Goal: Find specific page/section: Find specific page/section

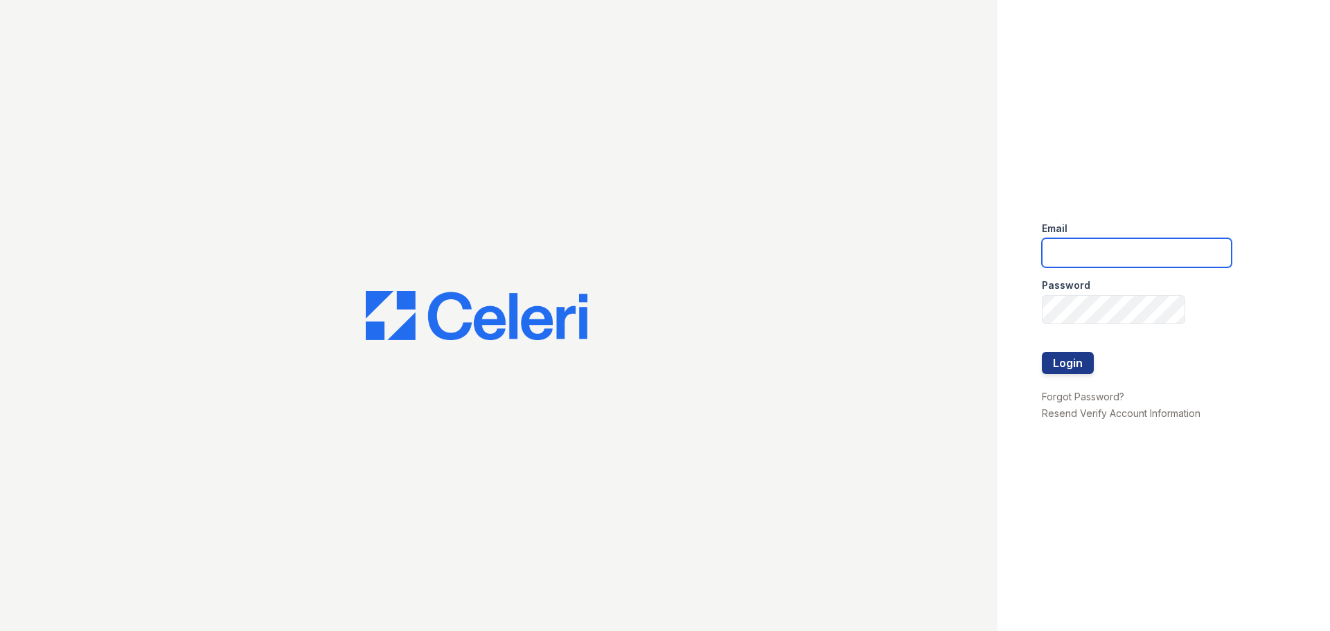
click at [1125, 260] on input "email" at bounding box center [1137, 252] width 190 height 29
type input "[EMAIL_ADDRESS][DOMAIN_NAME]"
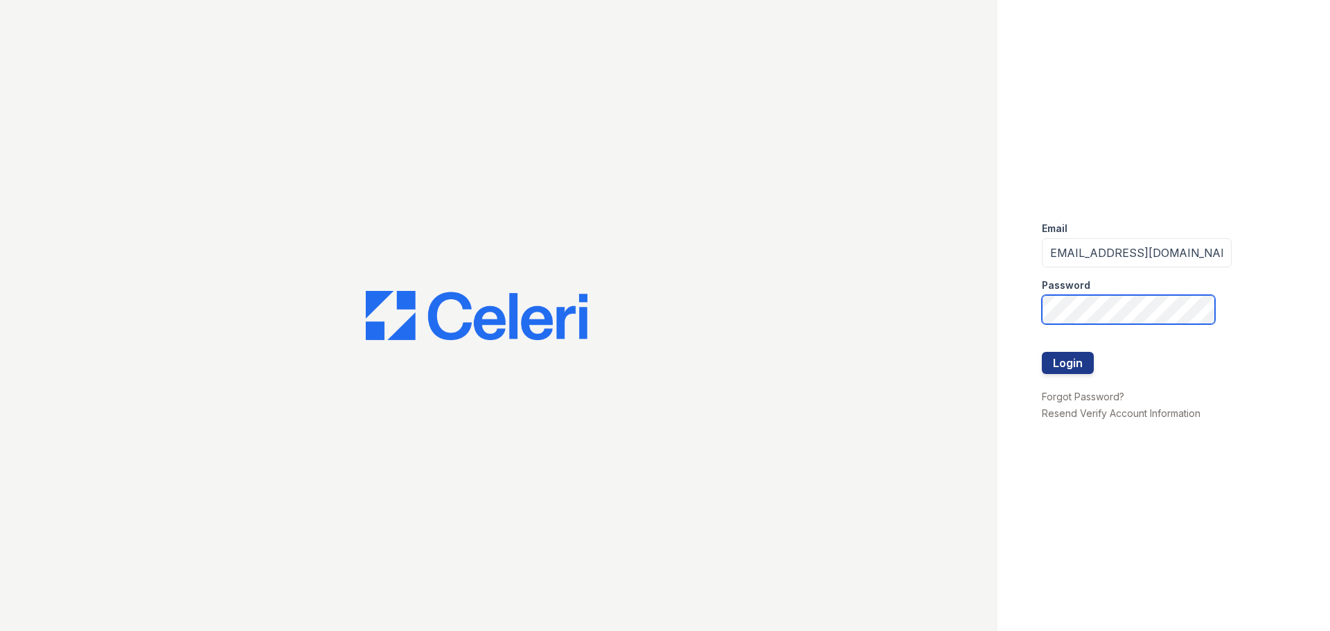
scroll to position [0, 0]
click at [1071, 369] on button "Login" at bounding box center [1068, 363] width 52 height 22
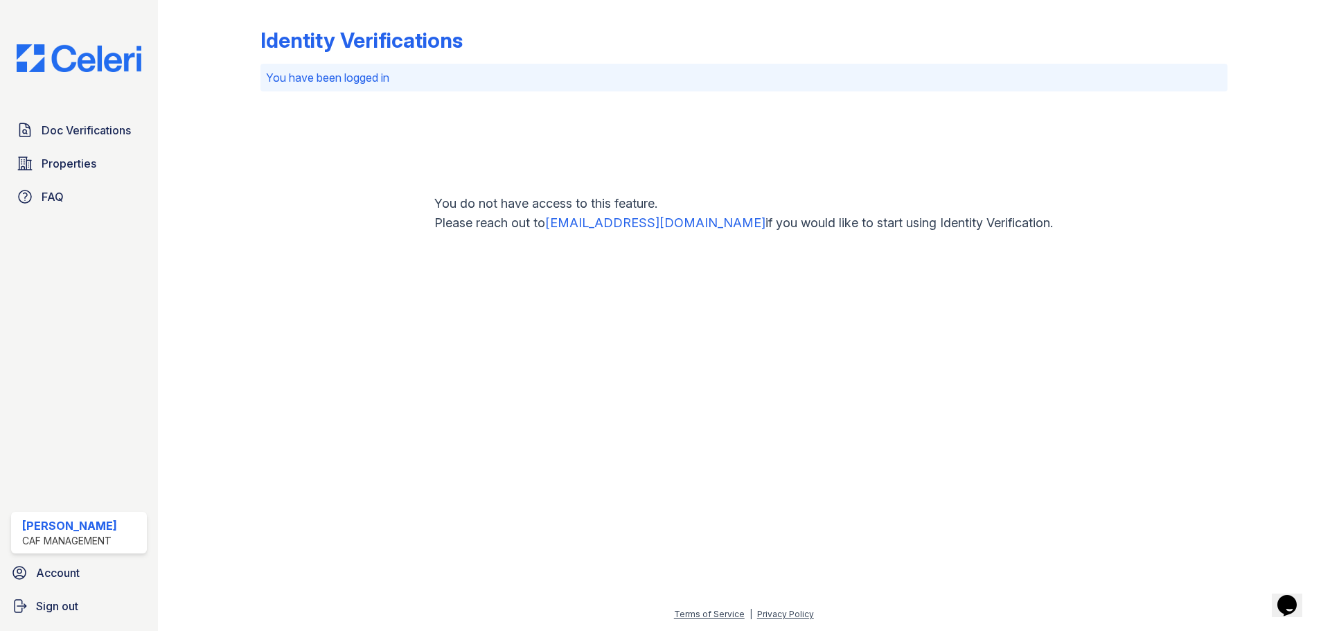
click at [109, 524] on div "[PERSON_NAME]" at bounding box center [69, 526] width 95 height 17
click at [80, 536] on div "CAF Management" at bounding box center [69, 541] width 95 height 14
click at [66, 572] on span "Account" at bounding box center [58, 573] width 44 height 17
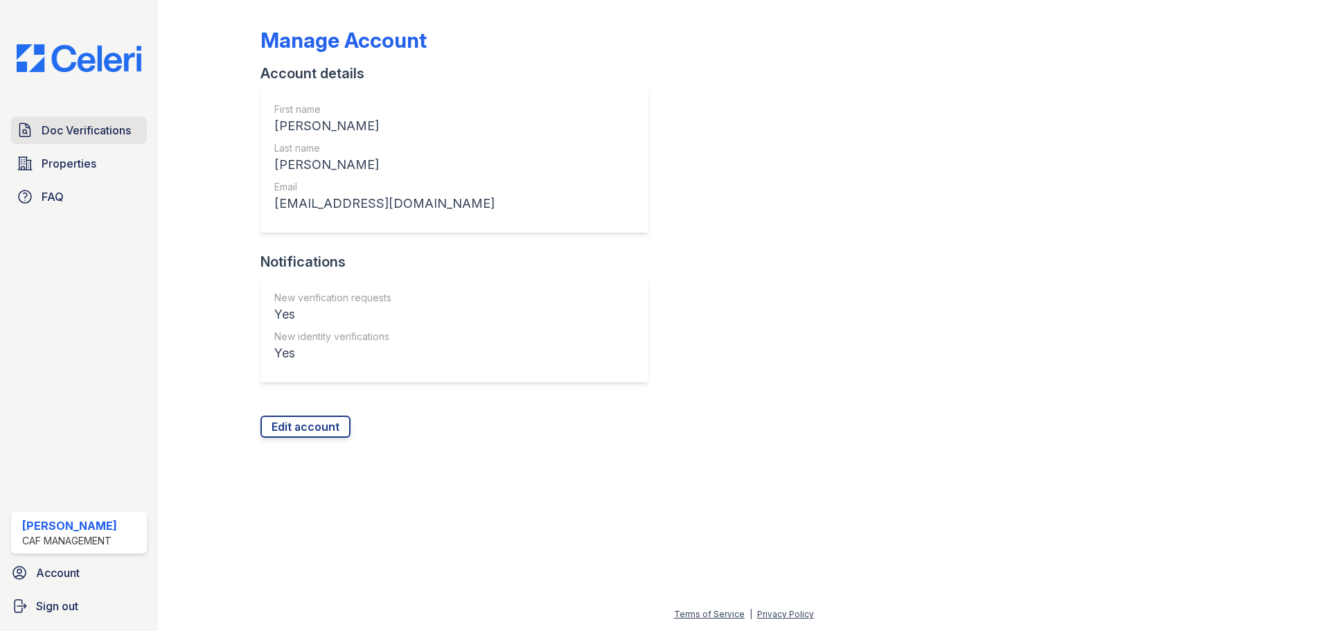
click at [94, 126] on span "Doc Verifications" at bounding box center [86, 130] width 89 height 17
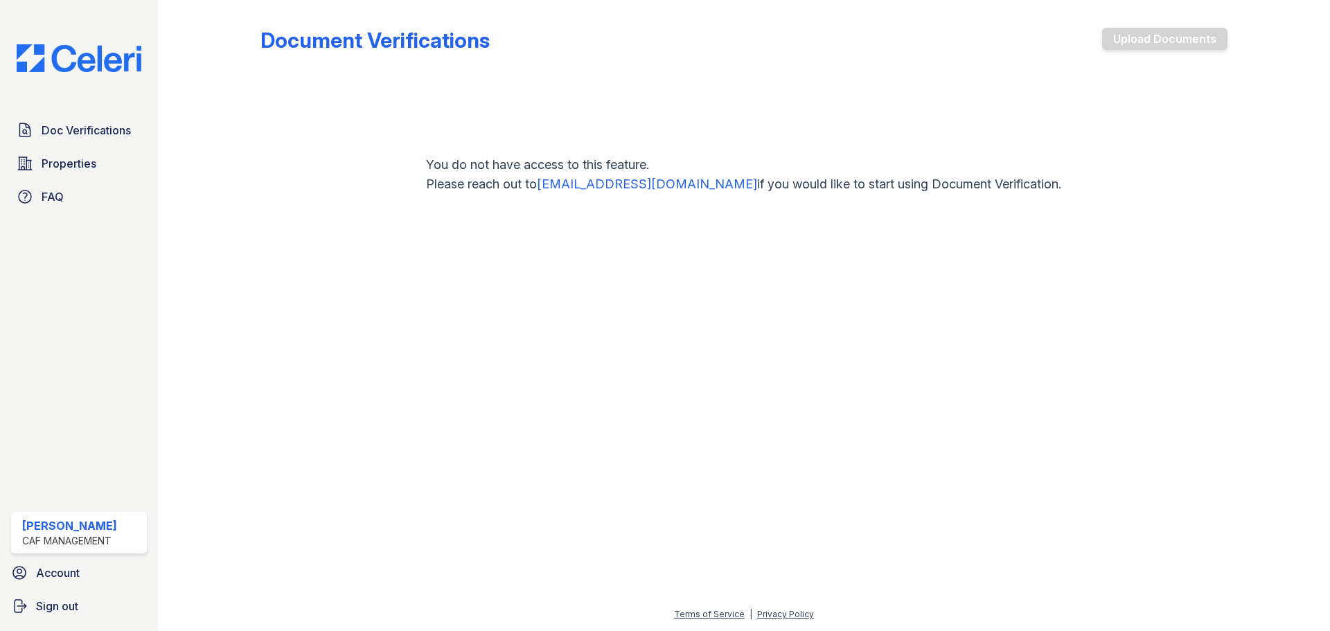
click at [94, 126] on span "Doc Verifications" at bounding box center [86, 130] width 89 height 17
click at [74, 165] on span "Properties" at bounding box center [69, 163] width 55 height 17
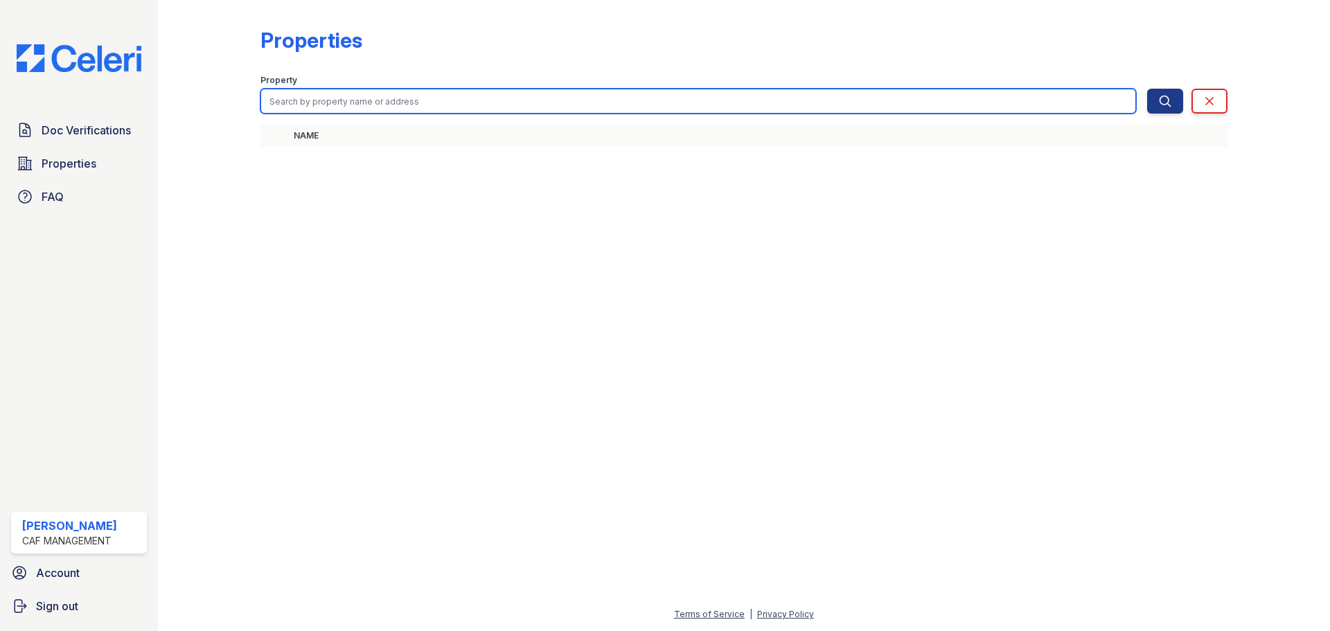
click at [494, 103] on input "search" at bounding box center [699, 101] width 876 height 25
type input "[PERSON_NAME]"
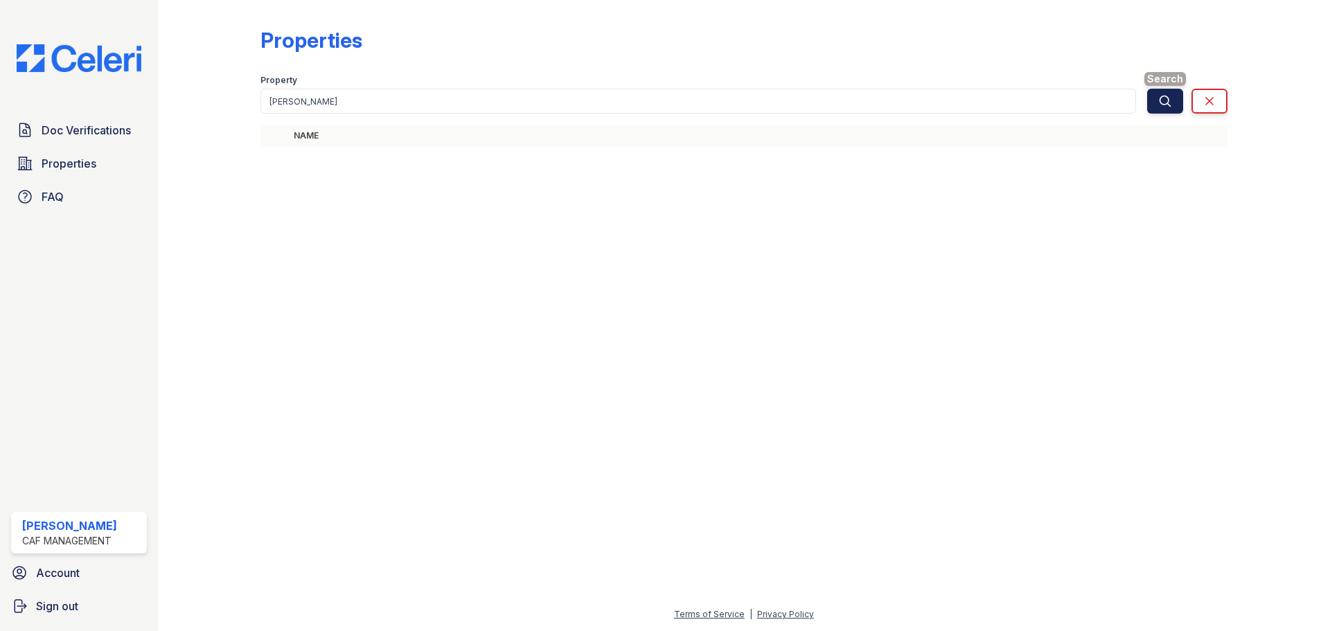
click at [1176, 105] on button "Search" at bounding box center [1165, 101] width 36 height 25
click at [1158, 94] on button "Search" at bounding box center [1165, 101] width 36 height 25
click at [1161, 94] on icon "submit" at bounding box center [1165, 101] width 14 height 14
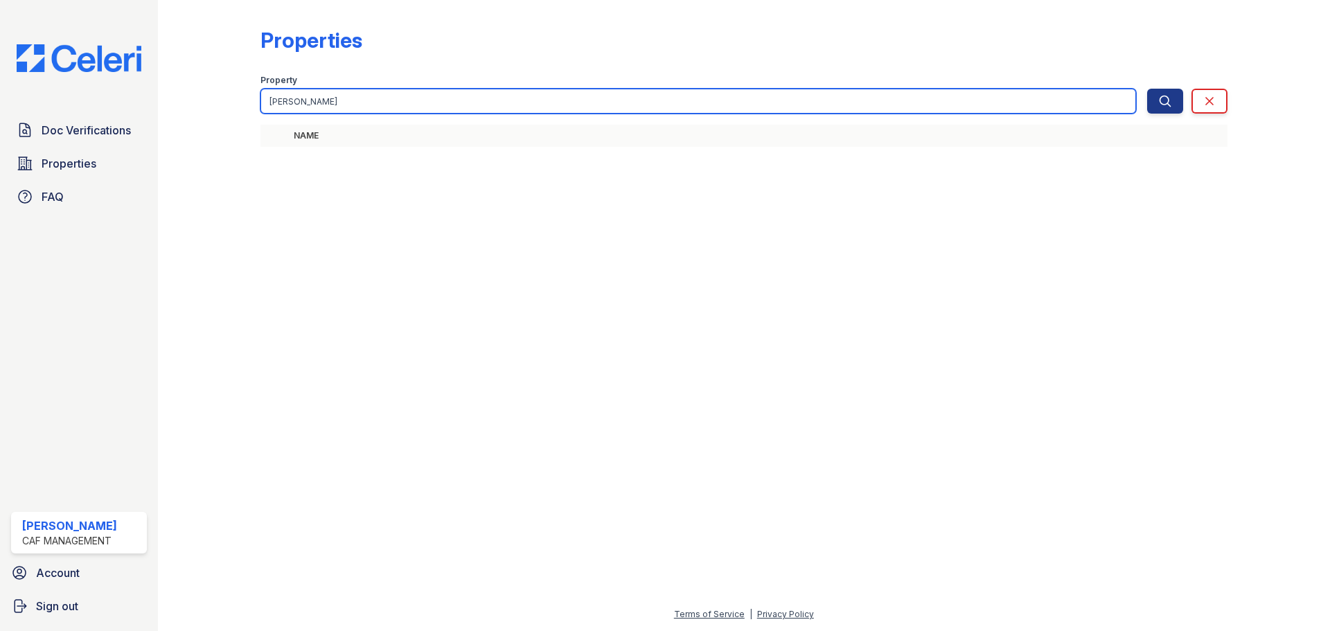
click at [351, 107] on input "[PERSON_NAME]" at bounding box center [699, 101] width 876 height 25
drag, startPoint x: 294, startPoint y: 105, endPoint x: 61, endPoint y: 94, distance: 233.1
click at [53, 96] on div "Doc Verifications Properties FAQ [PERSON_NAME] CAF Management Account Sign out …" at bounding box center [665, 315] width 1330 height 631
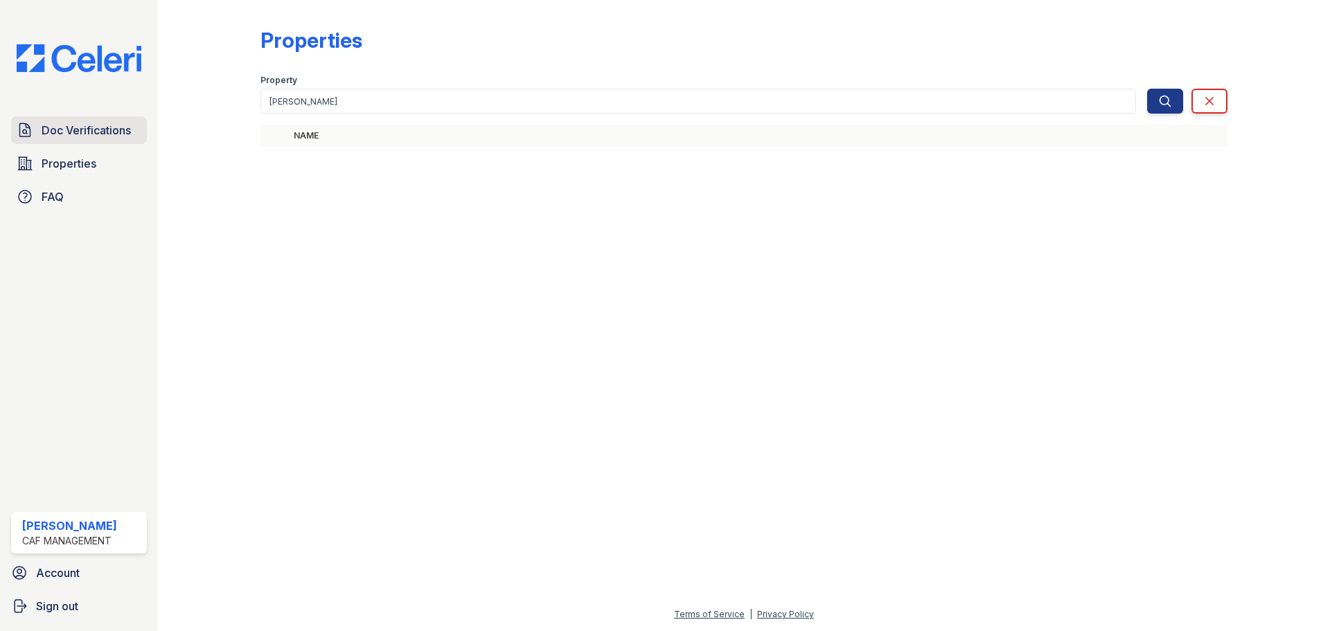
drag, startPoint x: 30, startPoint y: 148, endPoint x: 91, endPoint y: 119, distance: 67.6
click at [36, 143] on div "Doc Verifications Properties FAQ" at bounding box center [79, 163] width 147 height 94
click at [93, 124] on span "Doc Verifications" at bounding box center [86, 130] width 89 height 17
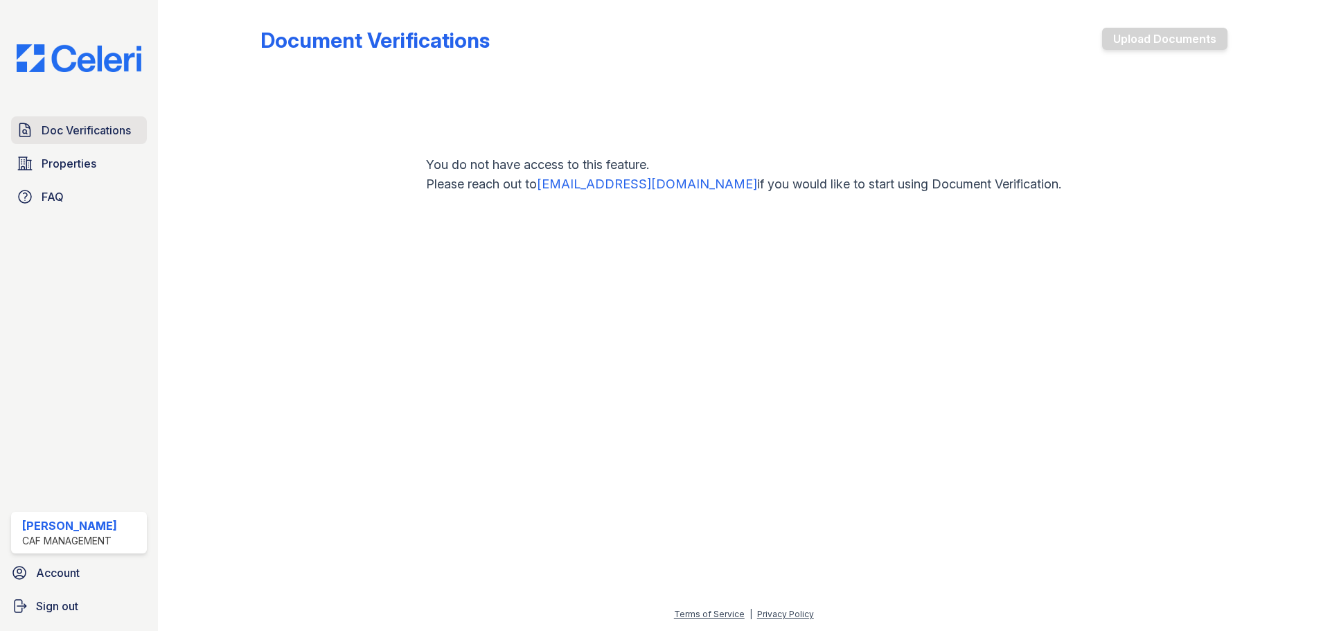
click at [94, 124] on span "Doc Verifications" at bounding box center [86, 130] width 89 height 17
click at [89, 134] on span "Doc Verifications" at bounding box center [86, 130] width 89 height 17
click at [91, 128] on span "Doc Verifications" at bounding box center [86, 130] width 89 height 17
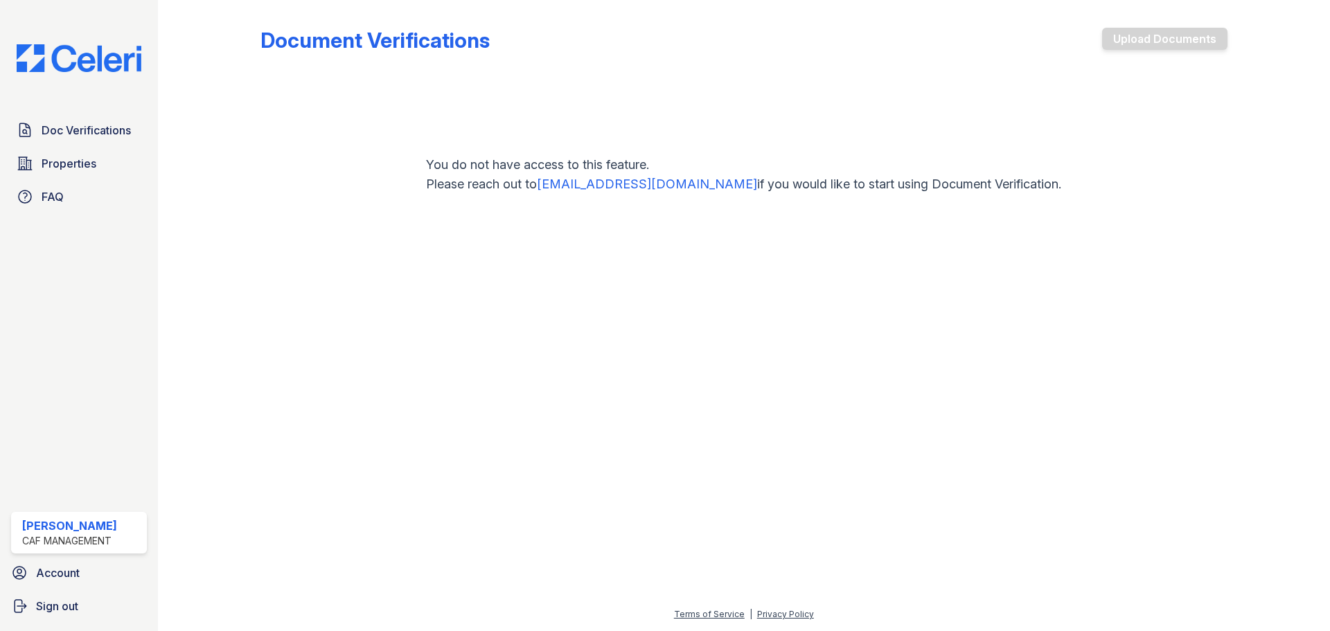
click at [91, 128] on span "Doc Verifications" at bounding box center [86, 130] width 89 height 17
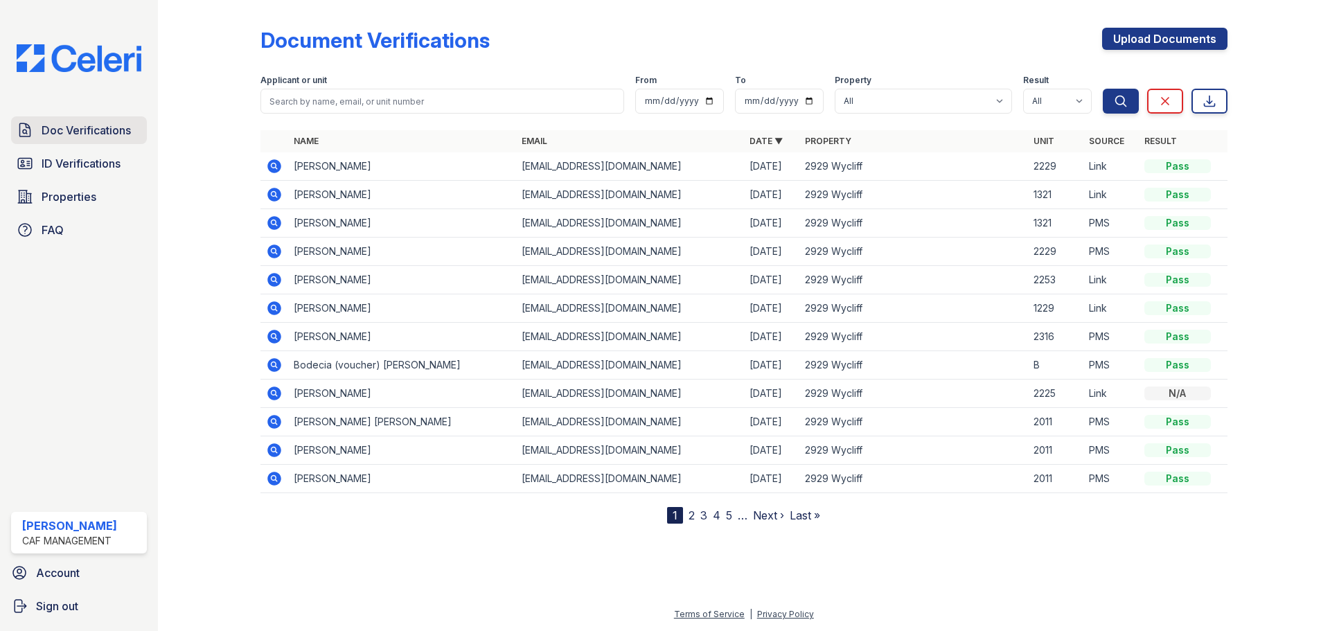
click at [93, 133] on span "Doc Verifications" at bounding box center [86, 130] width 89 height 17
click at [874, 100] on select "All 2929 Wycliff" at bounding box center [923, 101] width 177 height 25
click at [884, 98] on select "All 2929 Wycliff" at bounding box center [923, 101] width 177 height 25
click at [898, 100] on select "All 2929 Wycliff" at bounding box center [923, 101] width 177 height 25
click at [891, 107] on select "All 2929 Wycliff" at bounding box center [923, 101] width 177 height 25
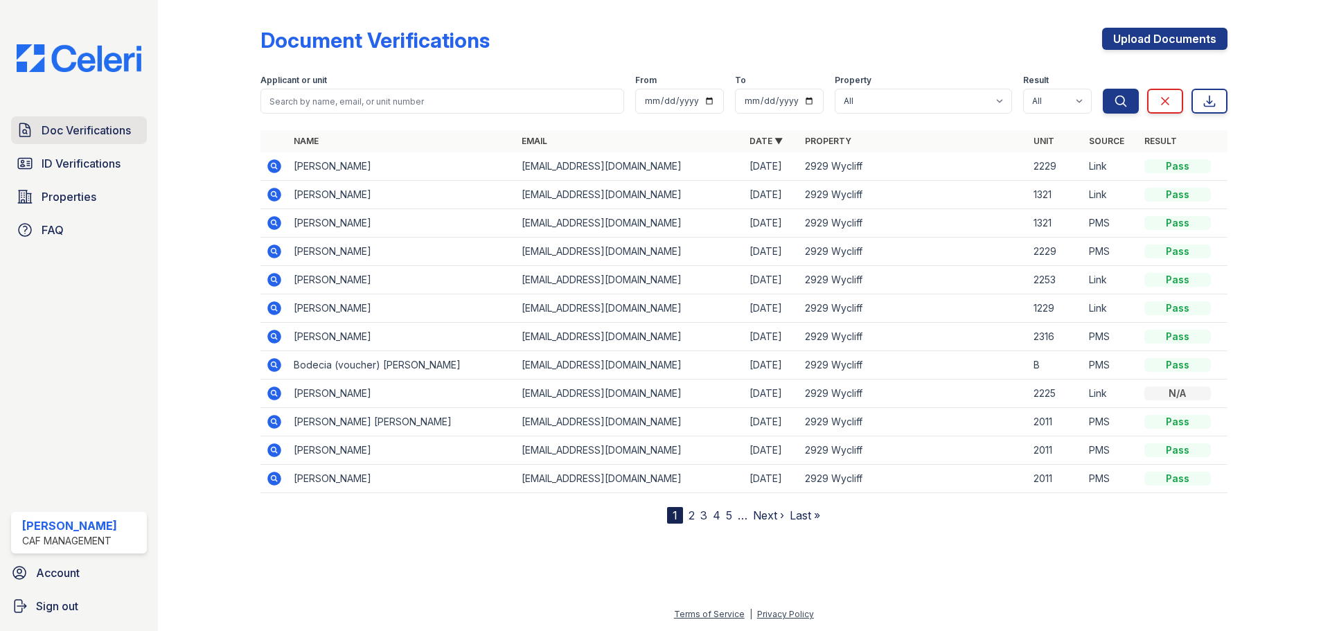
click at [82, 132] on span "Doc Verifications" at bounding box center [86, 130] width 89 height 17
click at [69, 159] on span "ID Verifications" at bounding box center [81, 163] width 79 height 17
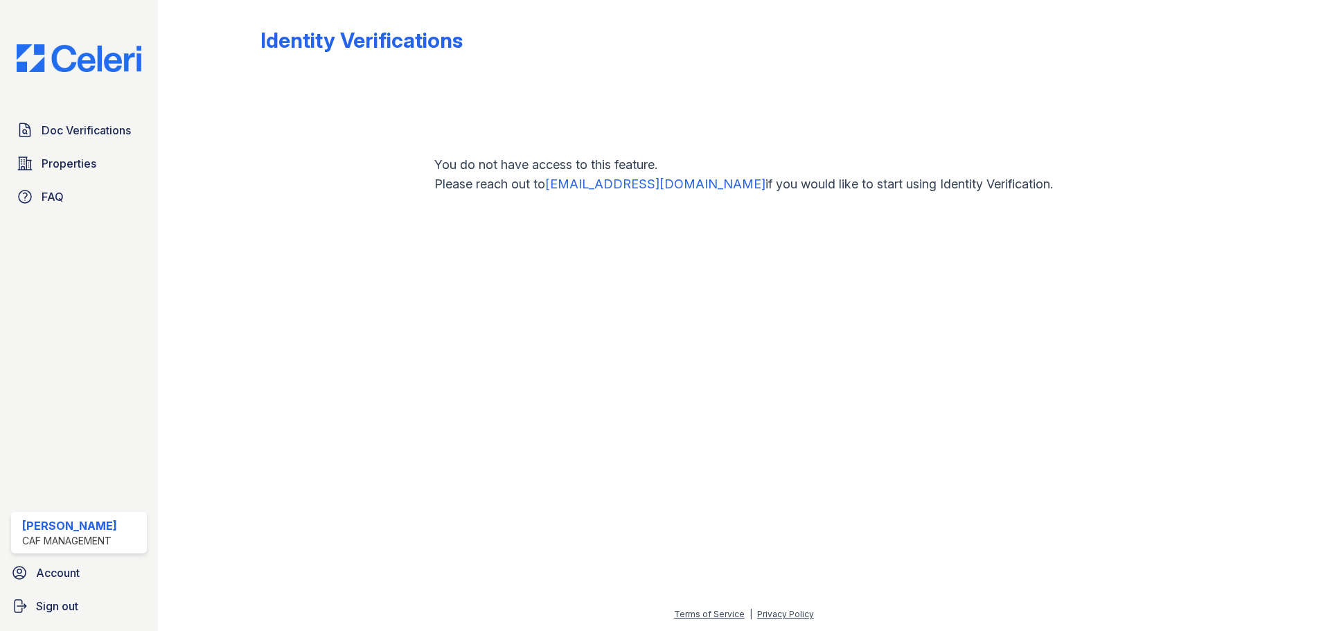
click at [69, 159] on span "Properties" at bounding box center [69, 163] width 55 height 17
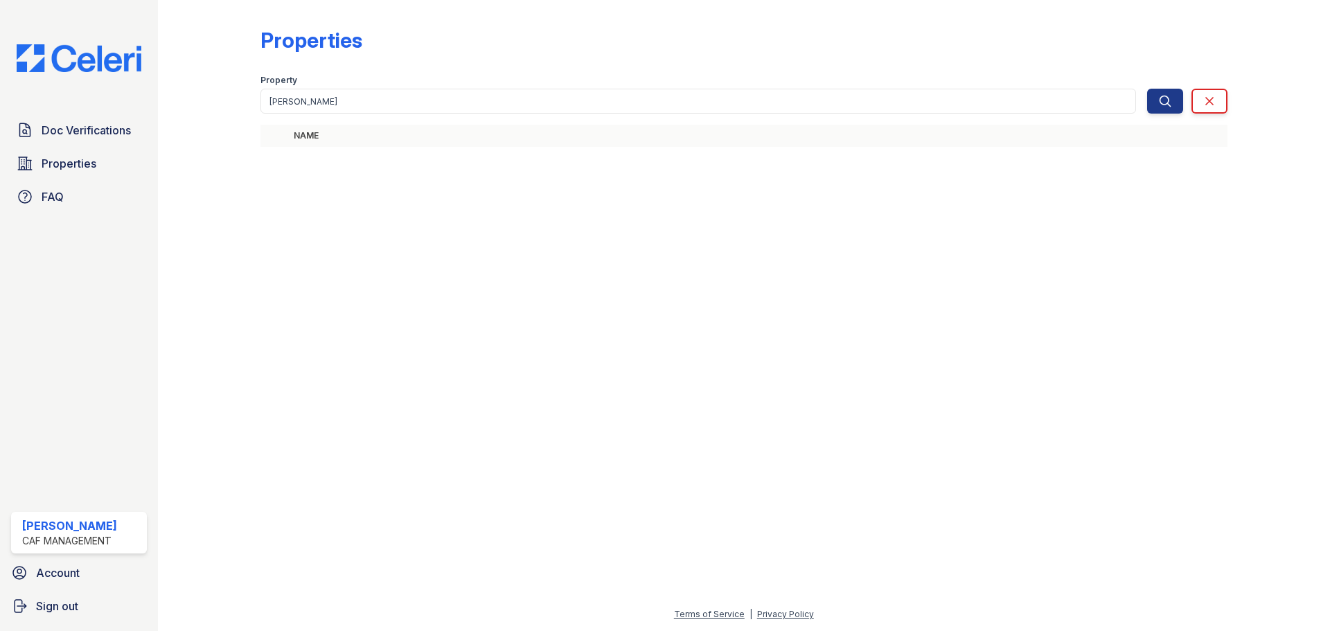
click at [69, 159] on span "Properties" at bounding box center [69, 163] width 55 height 17
click at [1156, 98] on button "Search" at bounding box center [1165, 101] width 36 height 25
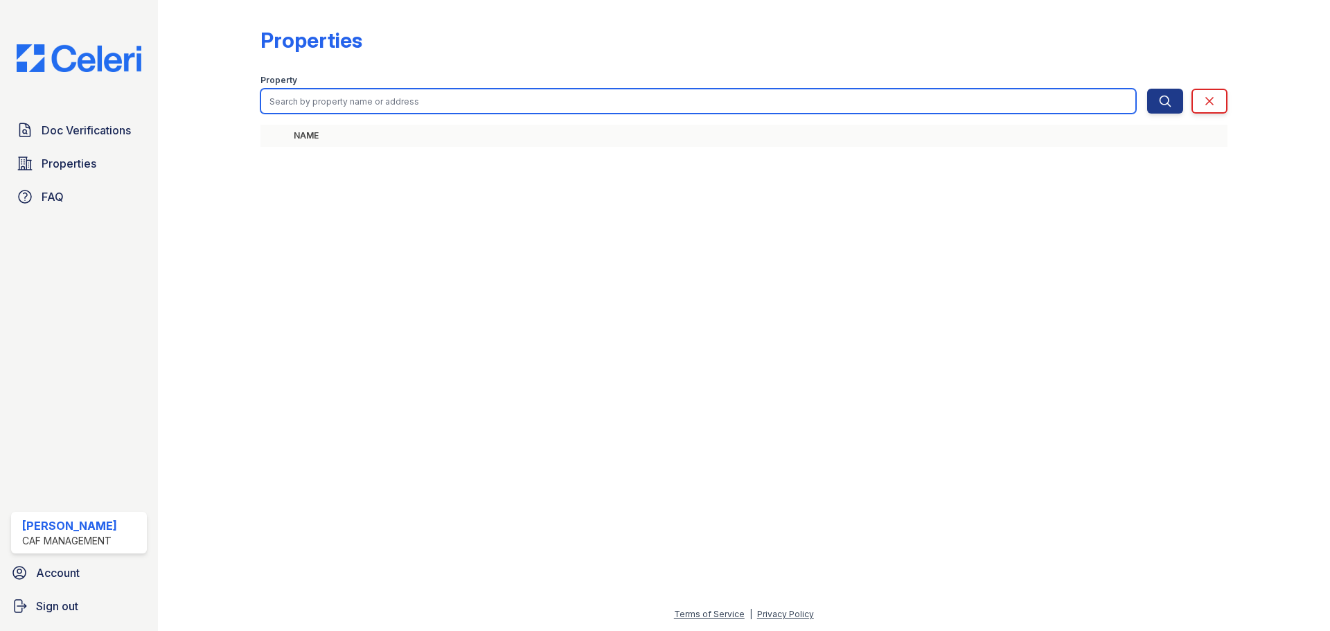
click at [415, 91] on input "search" at bounding box center [699, 101] width 876 height 25
type input "the [PERSON_NAME]"
click at [1147, 89] on button "Search" at bounding box center [1165, 101] width 36 height 25
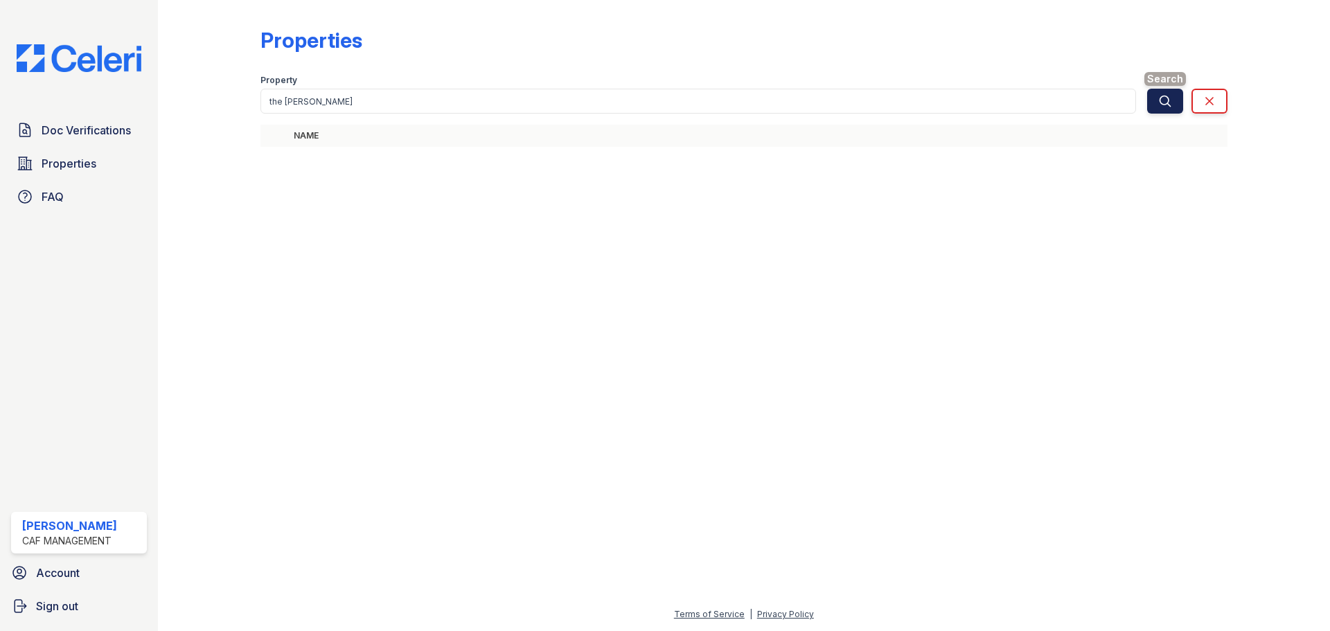
click at [1176, 103] on button "Search" at bounding box center [1165, 101] width 36 height 25
click at [1172, 100] on button "Search" at bounding box center [1165, 101] width 36 height 25
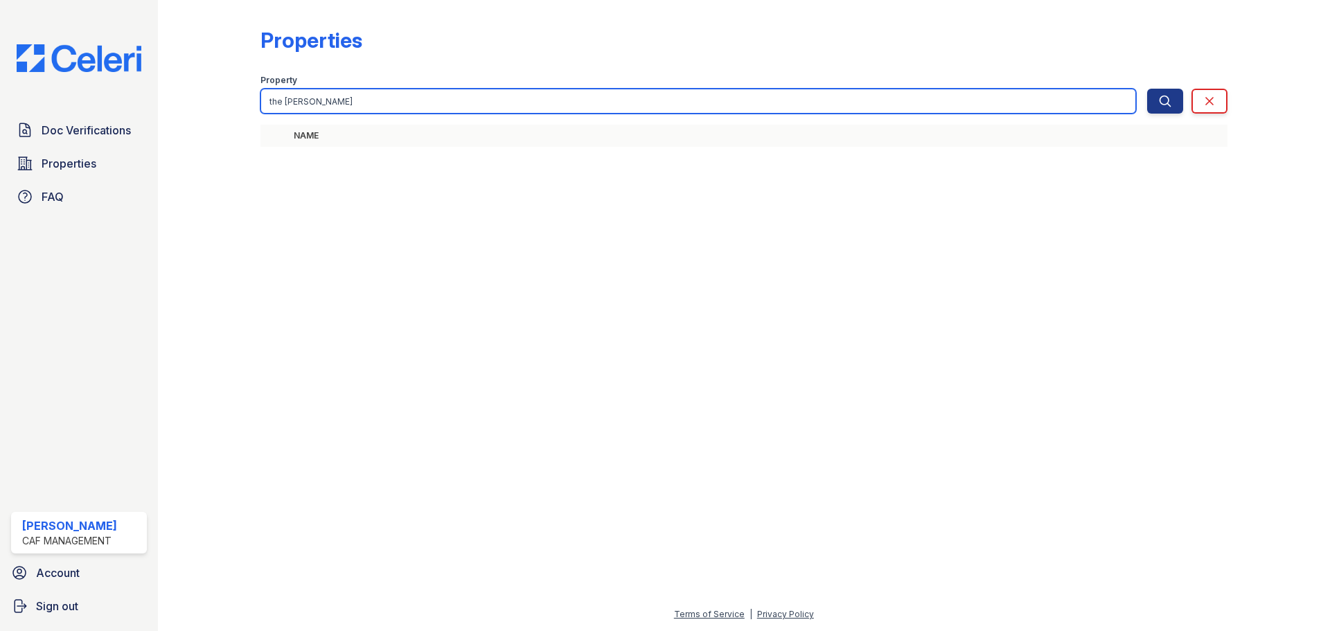
click at [358, 99] on input "the [PERSON_NAME]" at bounding box center [699, 101] width 876 height 25
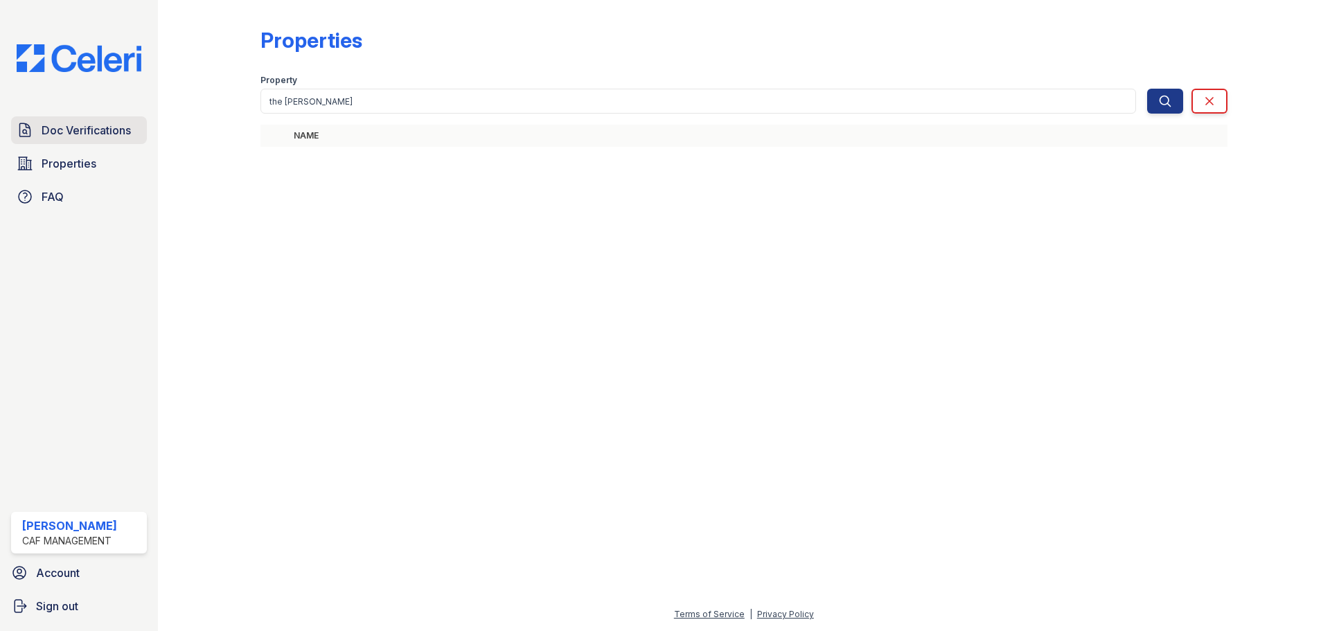
click at [105, 134] on span "Doc Verifications" at bounding box center [86, 130] width 89 height 17
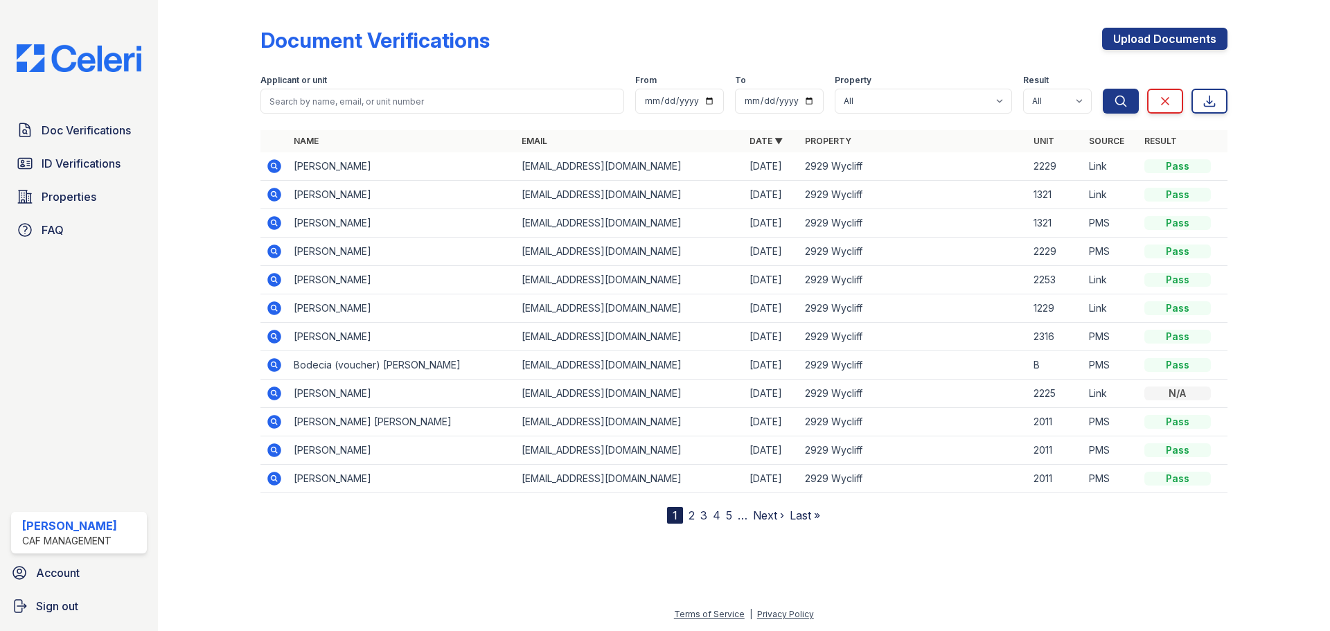
click at [105, 134] on span "Doc Verifications" at bounding box center [86, 130] width 89 height 17
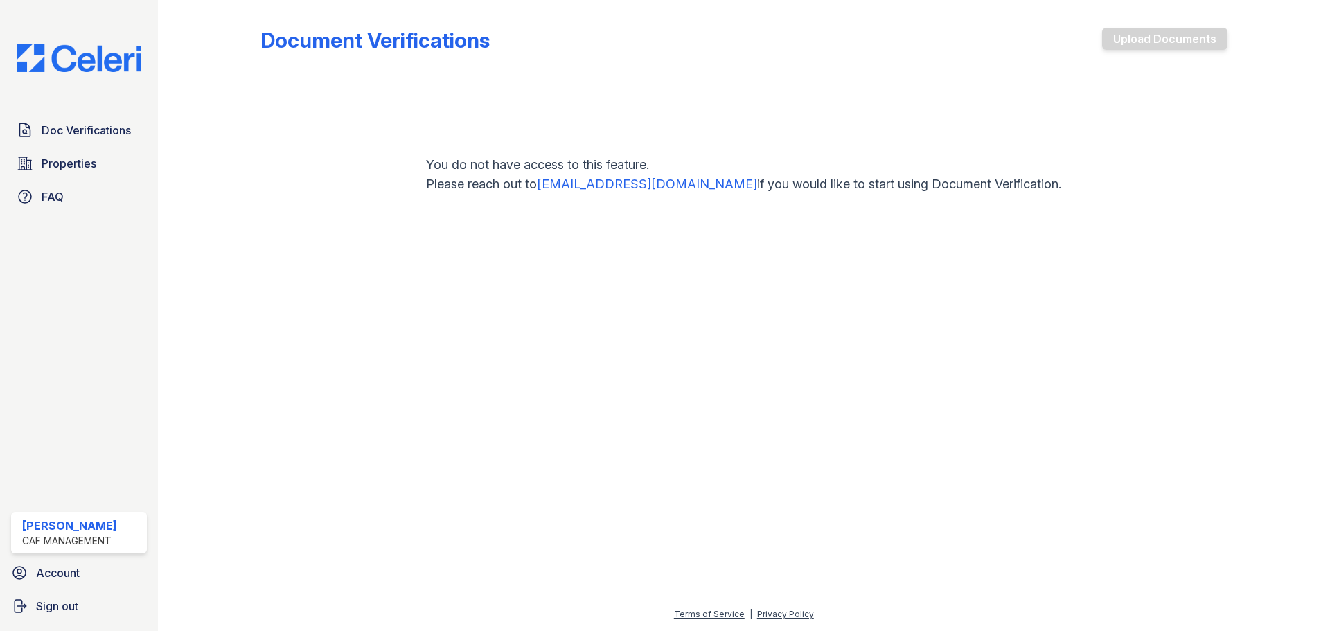
click at [105, 134] on span "Doc Verifications" at bounding box center [86, 130] width 89 height 17
click at [50, 132] on span "Doc Verifications" at bounding box center [86, 130] width 89 height 17
click at [87, 545] on div "CAF Management" at bounding box center [69, 541] width 95 height 14
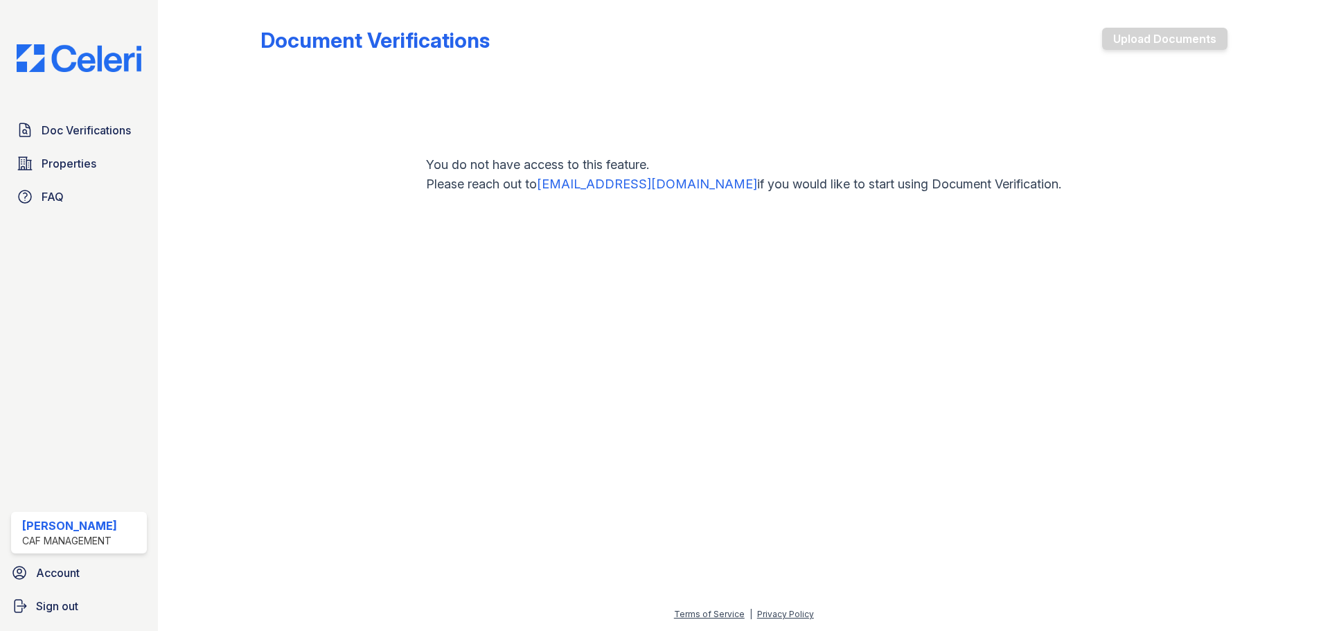
click at [327, 443] on div at bounding box center [744, 457] width 1128 height 299
click at [65, 140] on link "Doc Verifications" at bounding box center [79, 130] width 136 height 28
click at [65, 138] on span "Doc Verifications" at bounding box center [86, 130] width 89 height 17
click at [80, 129] on span "Doc Verifications" at bounding box center [86, 130] width 89 height 17
click at [82, 128] on span "Doc Verifications" at bounding box center [86, 130] width 89 height 17
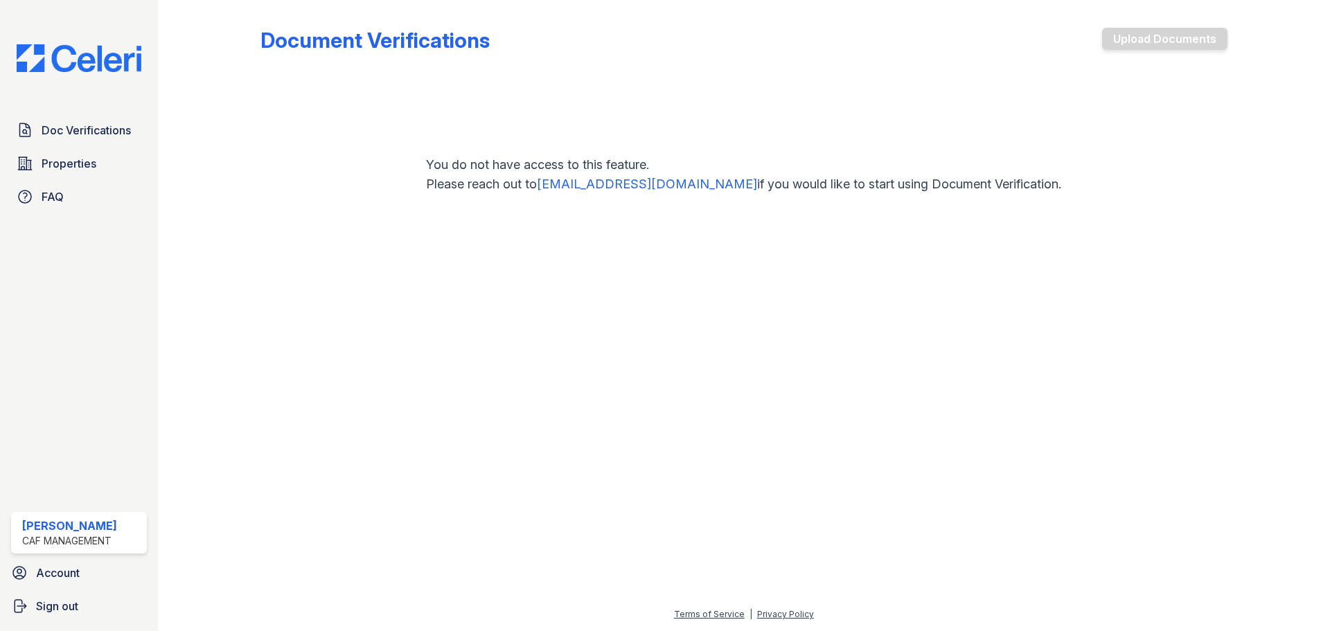
click at [82, 128] on span "Doc Verifications" at bounding box center [86, 130] width 89 height 17
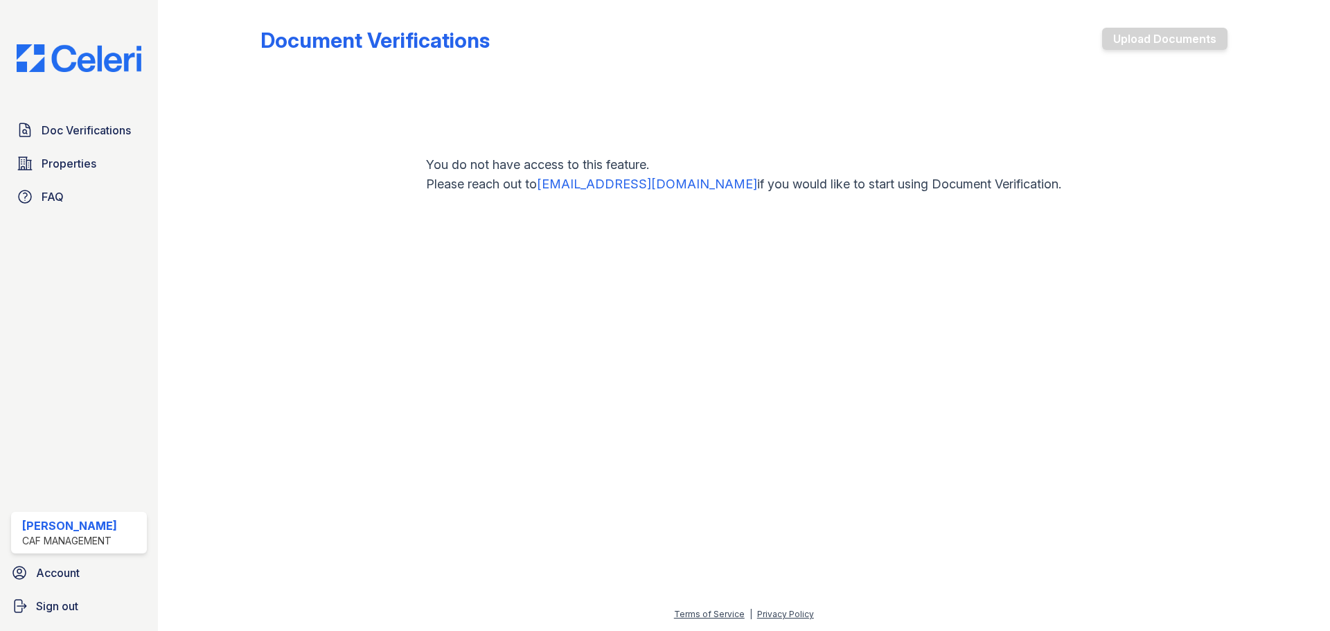
click at [117, 64] on img at bounding box center [79, 58] width 147 height 28
click at [80, 128] on span "Doc Verifications" at bounding box center [86, 130] width 89 height 17
click at [90, 74] on div "Doc Verifications Properties FAQ [PERSON_NAME] CAF Management Account Sign out" at bounding box center [79, 315] width 158 height 631
click at [94, 68] on img at bounding box center [79, 58] width 147 height 28
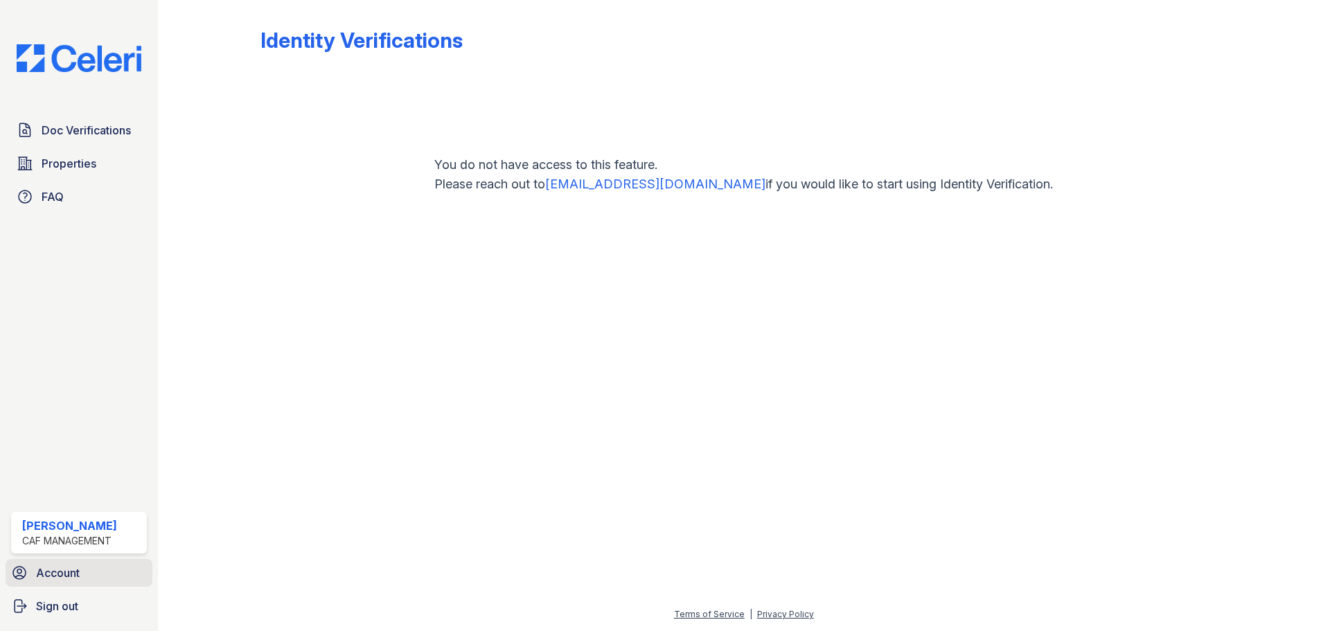
click at [57, 568] on span "Account" at bounding box center [58, 573] width 44 height 17
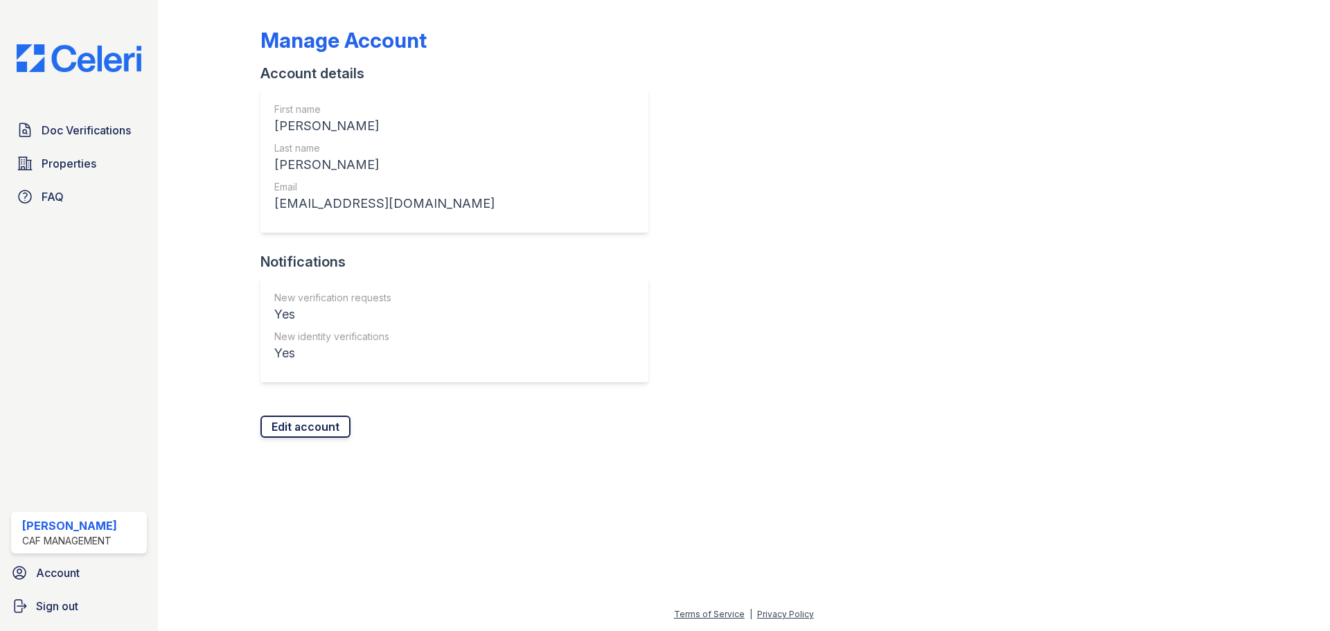
click at [323, 428] on link "Edit account" at bounding box center [306, 427] width 90 height 22
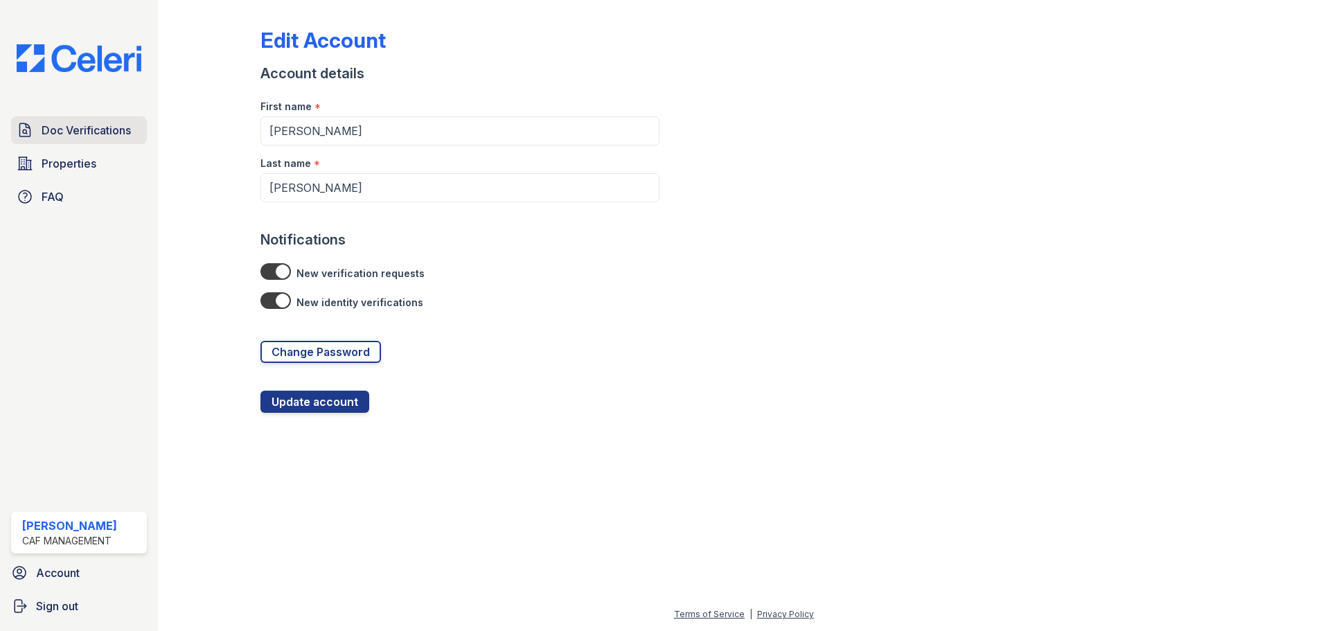
click at [64, 131] on span "Doc Verifications" at bounding box center [86, 130] width 89 height 17
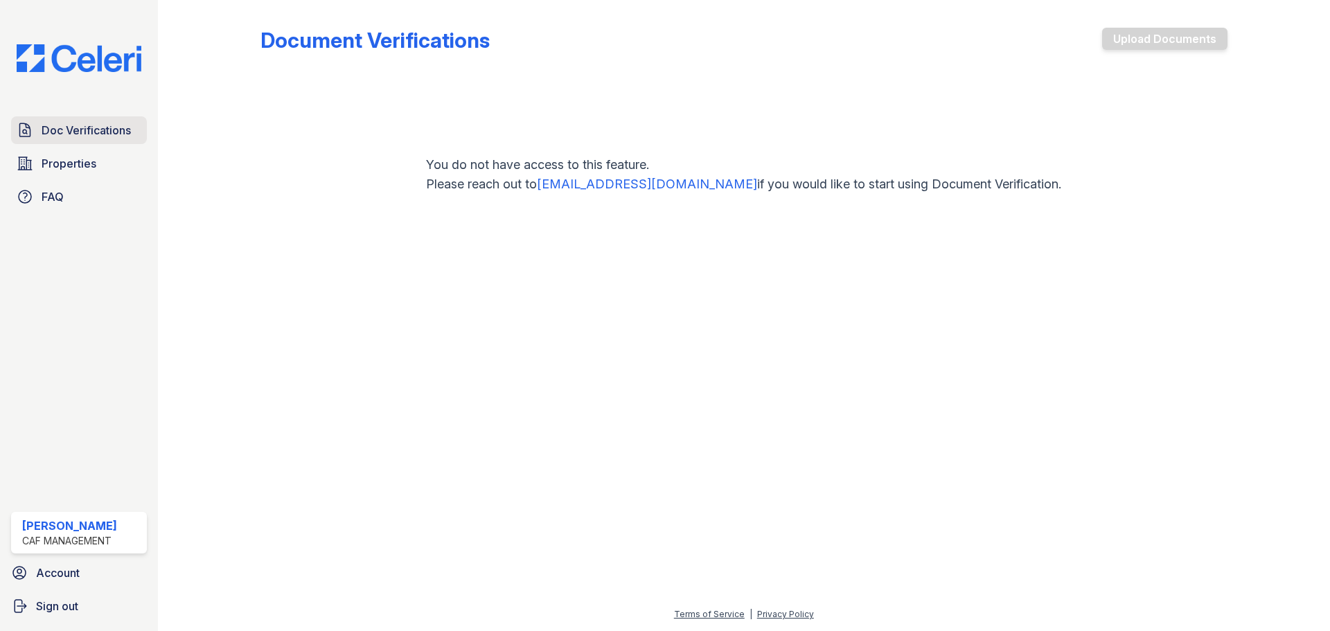
click at [64, 131] on span "Doc Verifications" at bounding box center [86, 130] width 89 height 17
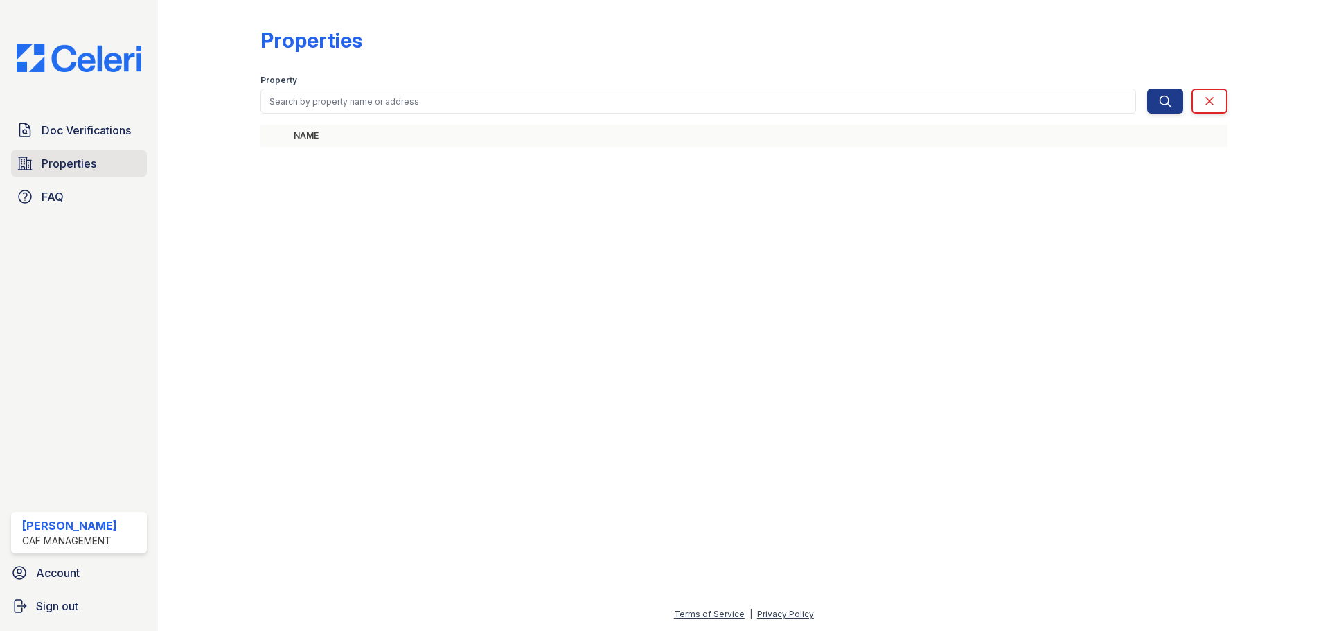
click at [65, 160] on span "Properties" at bounding box center [69, 163] width 55 height 17
click at [1212, 96] on icon at bounding box center [1210, 101] width 14 height 14
click at [88, 159] on span "Properties" at bounding box center [69, 163] width 55 height 17
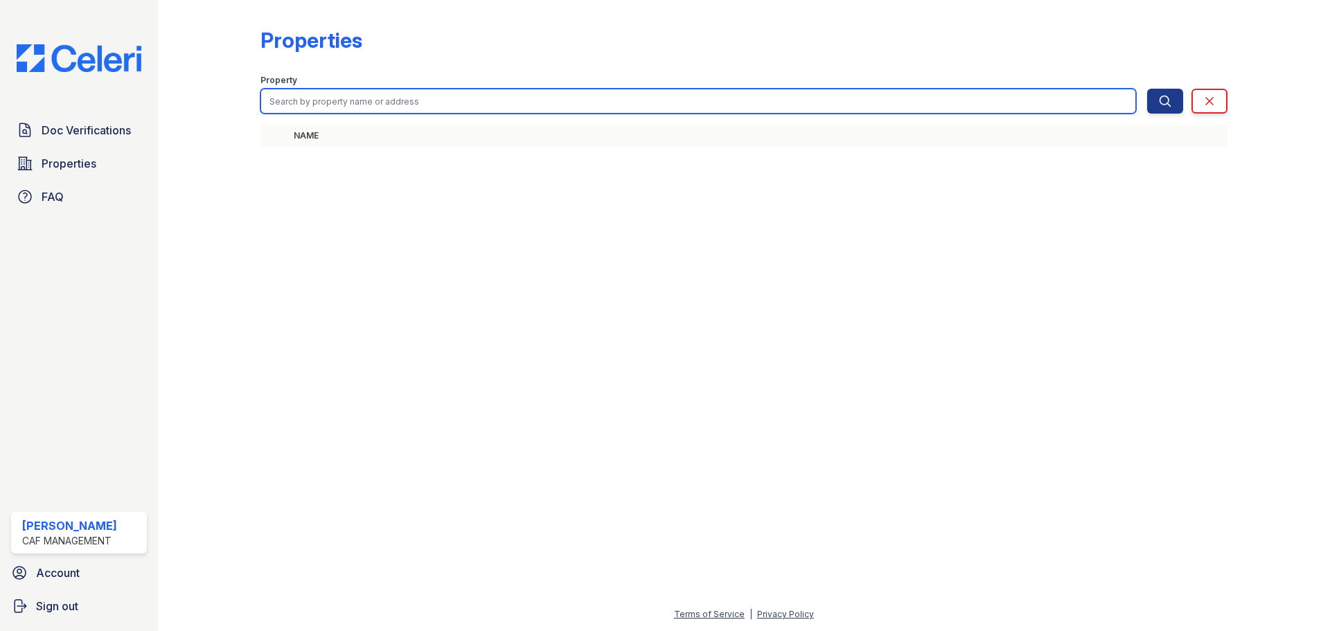
click at [360, 100] on input "search" at bounding box center [699, 101] width 876 height 25
type input "the [PERSON_NAME]"
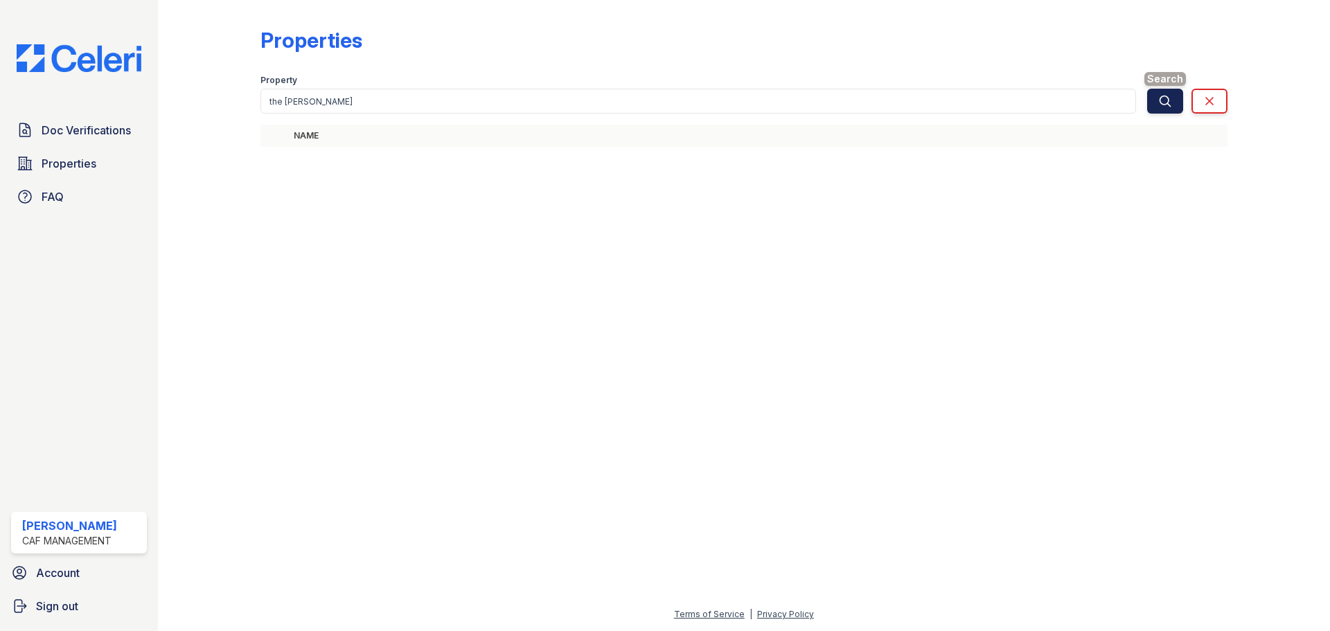
click at [1171, 101] on icon "submit" at bounding box center [1165, 101] width 14 height 14
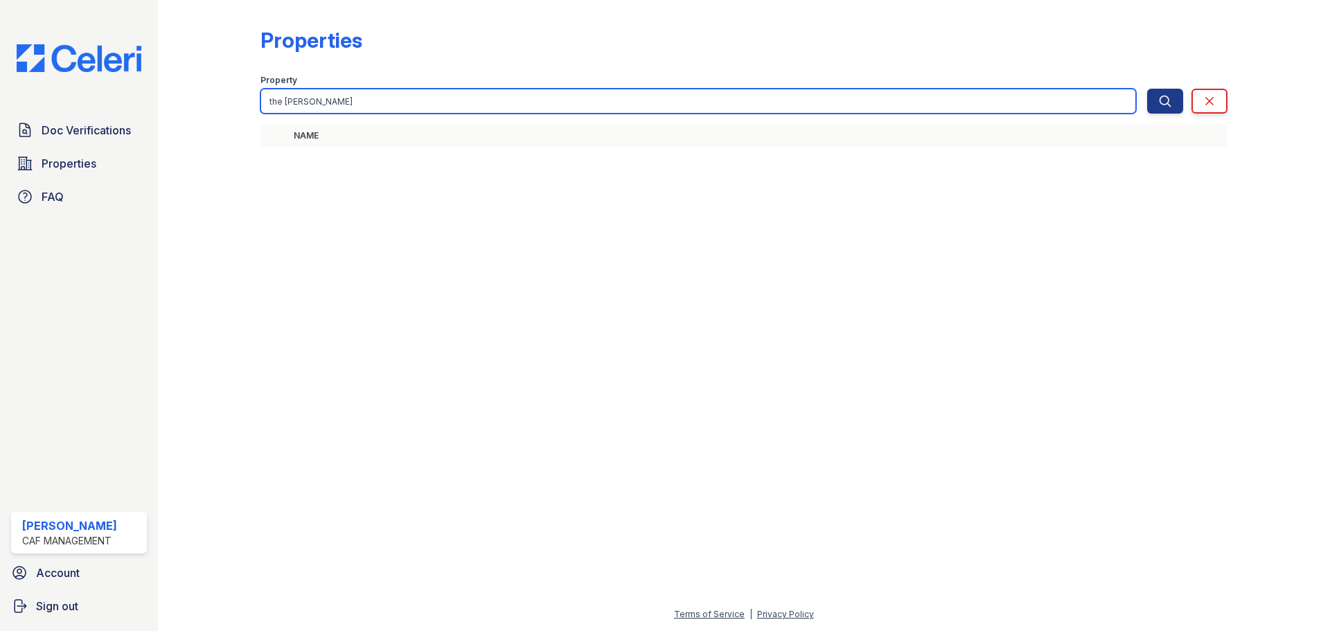
click at [1038, 104] on input "the [PERSON_NAME]" at bounding box center [699, 101] width 876 height 25
drag, startPoint x: 332, startPoint y: 92, endPoint x: 265, endPoint y: 108, distance: 68.4
click at [251, 100] on div "Properties Filter Property the [PERSON_NAME] Search Clear Search Clear Name" at bounding box center [744, 91] width 1128 height 183
drag, startPoint x: 310, startPoint y: 93, endPoint x: 325, endPoint y: 103, distance: 18.4
click at [312, 94] on input "search" at bounding box center [699, 101] width 876 height 25
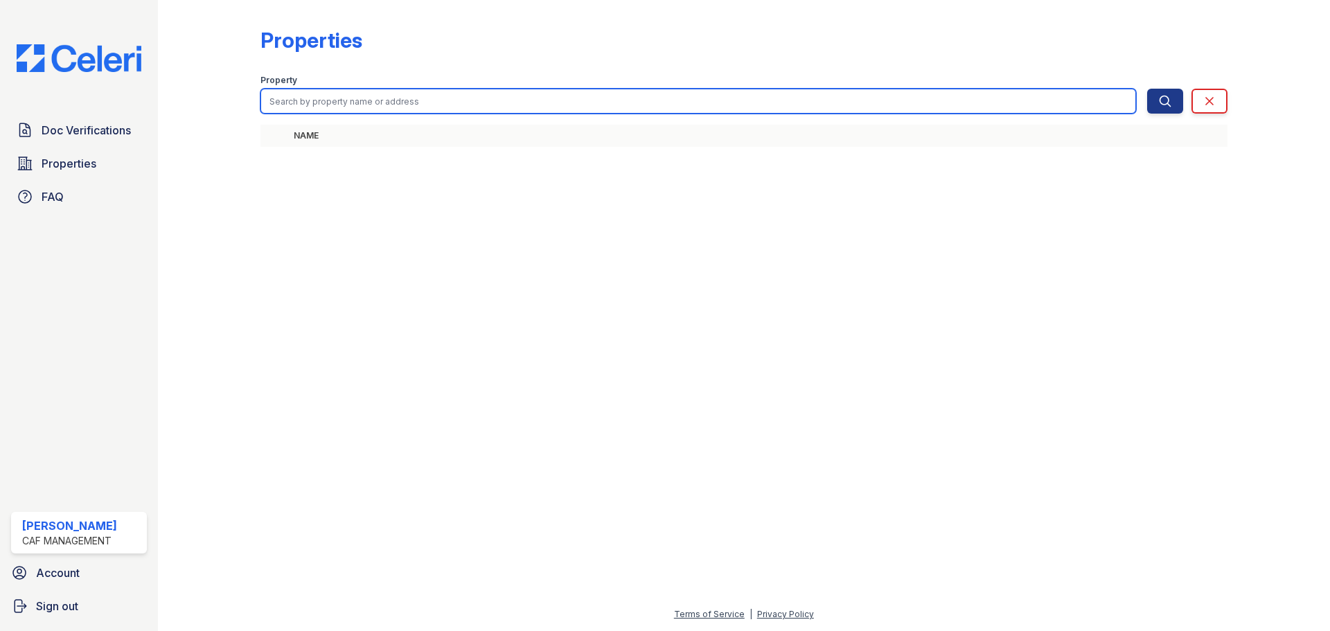
type input "[PERSON_NAME]"
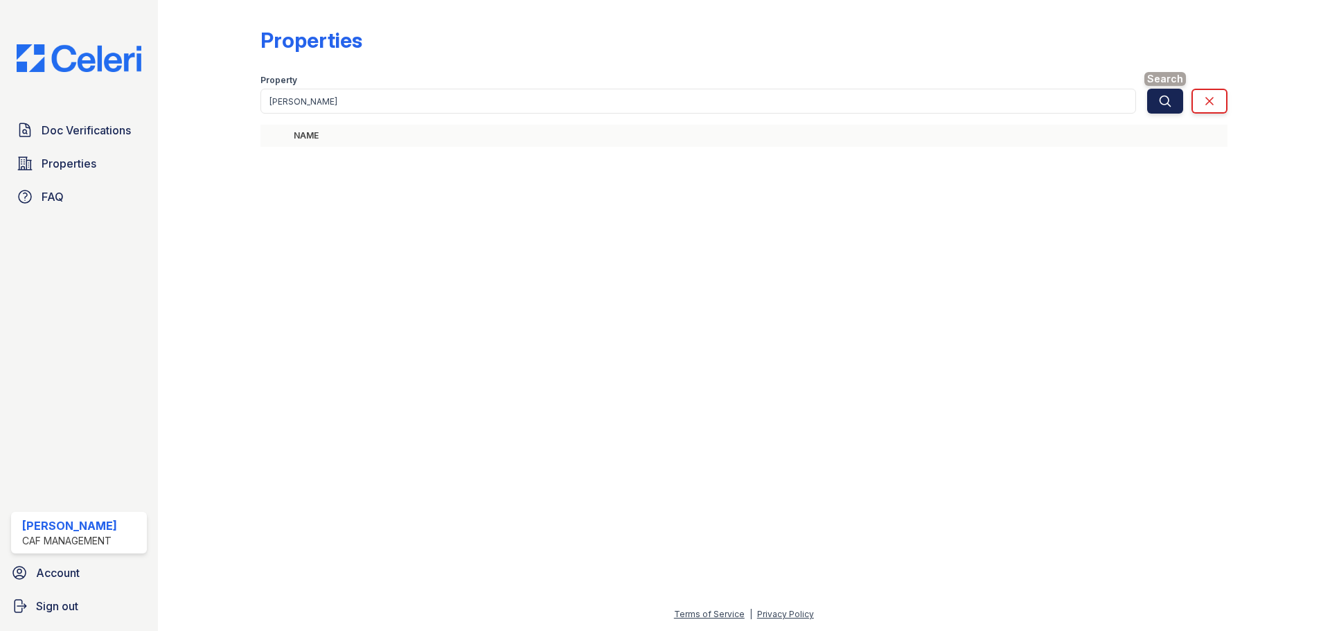
click at [1165, 97] on icon "submit" at bounding box center [1165, 101] width 14 height 14
click at [1212, 110] on link "Clear" at bounding box center [1210, 101] width 36 height 25
click at [461, 198] on div at bounding box center [744, 394] width 1128 height 423
click at [45, 121] on link "Doc Verifications" at bounding box center [79, 130] width 136 height 28
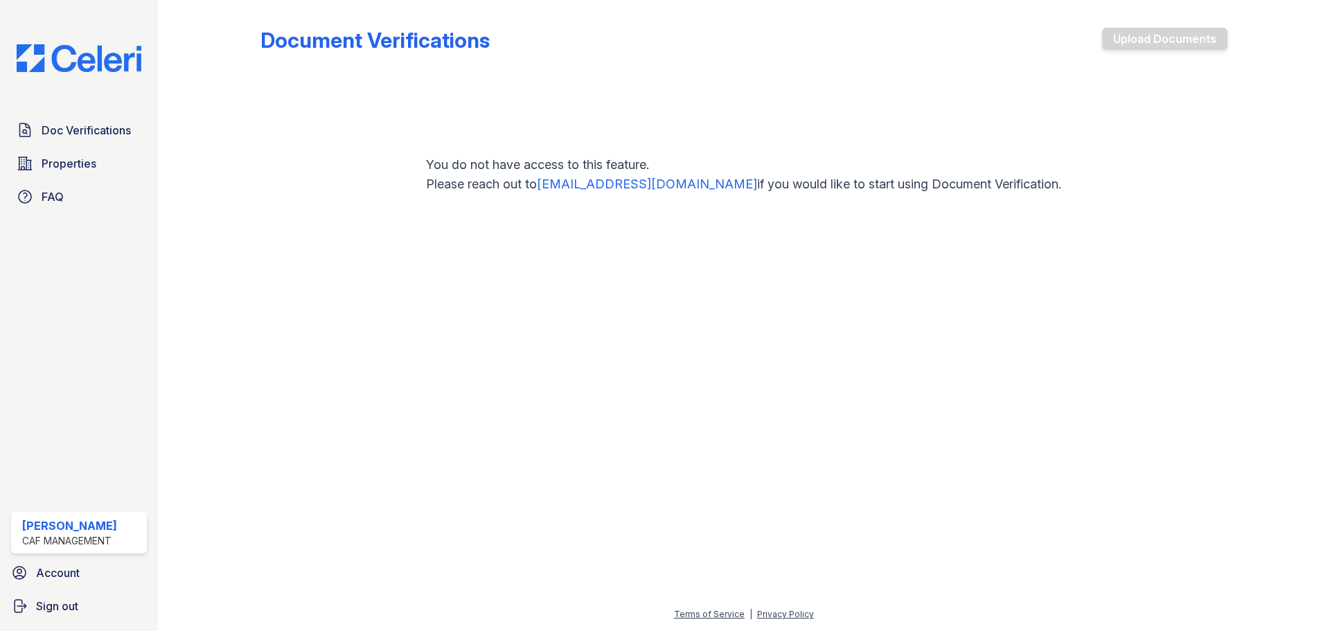
click at [45, 121] on link "Doc Verifications" at bounding box center [79, 130] width 136 height 28
click at [44, 121] on link "Doc Verifications" at bounding box center [79, 130] width 136 height 28
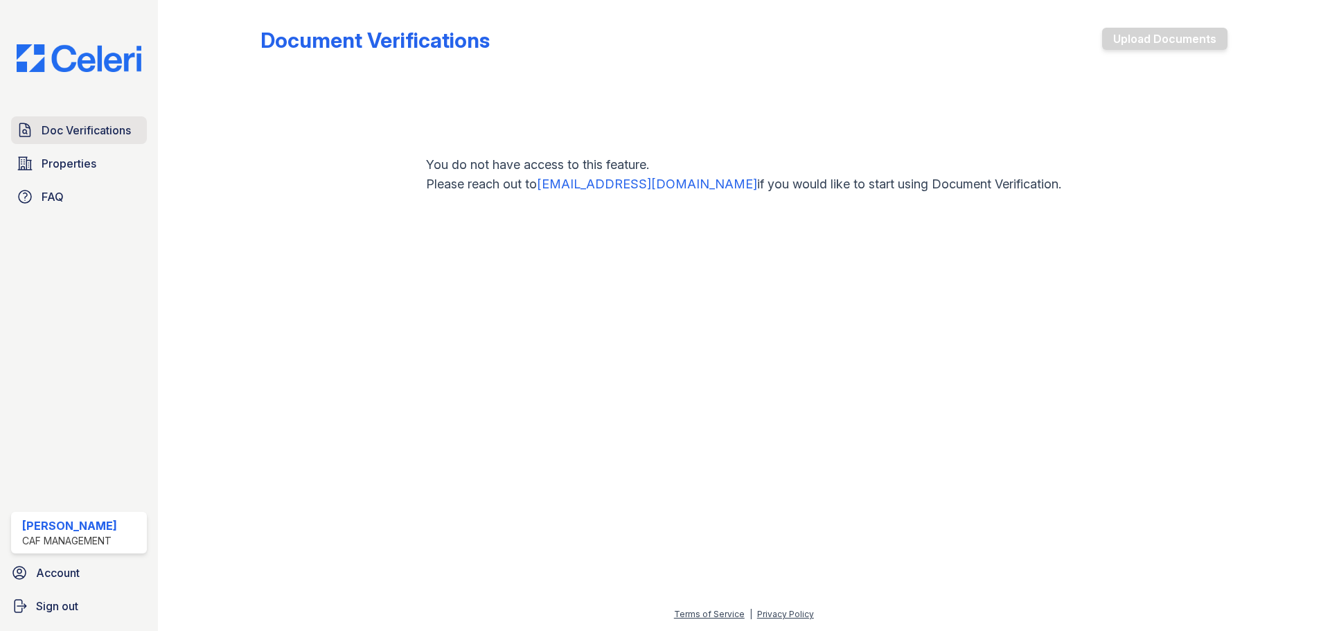
click at [100, 141] on link "Doc Verifications" at bounding box center [79, 130] width 136 height 28
click at [100, 140] on link "Doc Verifications" at bounding box center [79, 130] width 136 height 28
click at [104, 158] on link "Properties" at bounding box center [79, 164] width 136 height 28
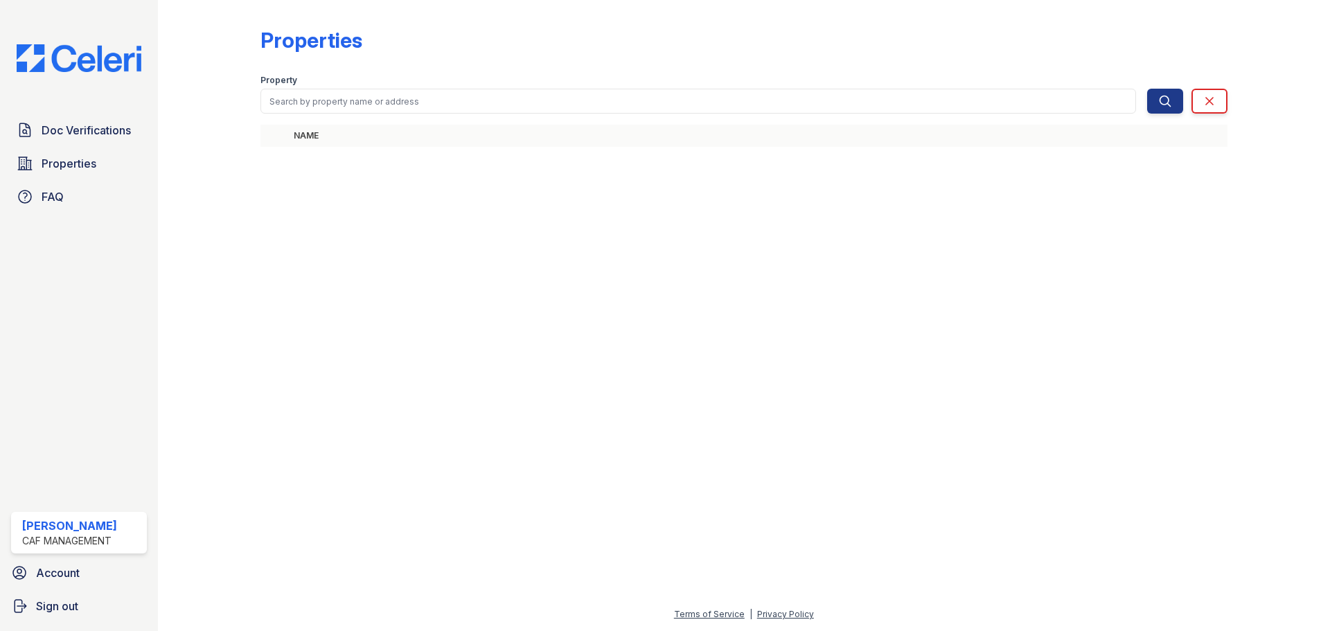
click at [104, 158] on link "Properties" at bounding box center [79, 164] width 136 height 28
click at [90, 191] on link "FAQ" at bounding box center [79, 197] width 136 height 28
click at [100, 134] on span "Doc Verifications" at bounding box center [86, 130] width 89 height 17
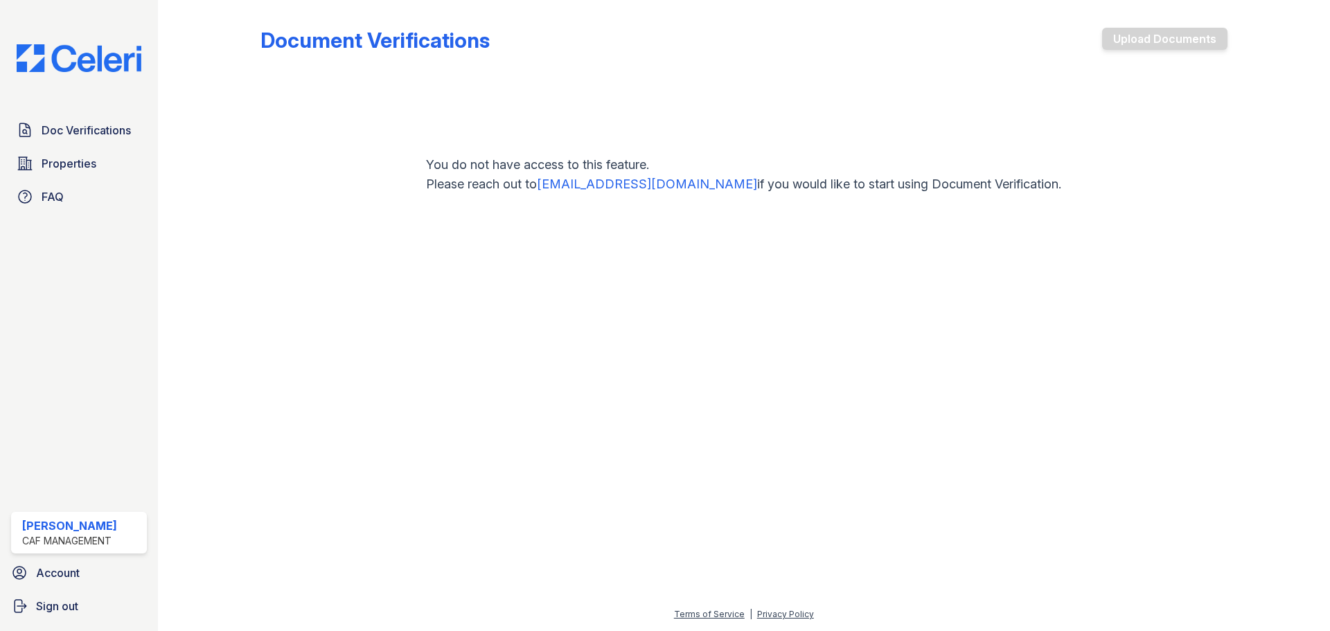
click at [76, 114] on div "Doc Verifications Properties FAQ [PERSON_NAME] CAF Management Account Sign out" at bounding box center [79, 315] width 158 height 631
click at [76, 139] on span "Doc Verifications" at bounding box center [86, 130] width 89 height 17
click at [77, 137] on span "Doc Verifications" at bounding box center [86, 130] width 89 height 17
